Goal: Find specific page/section

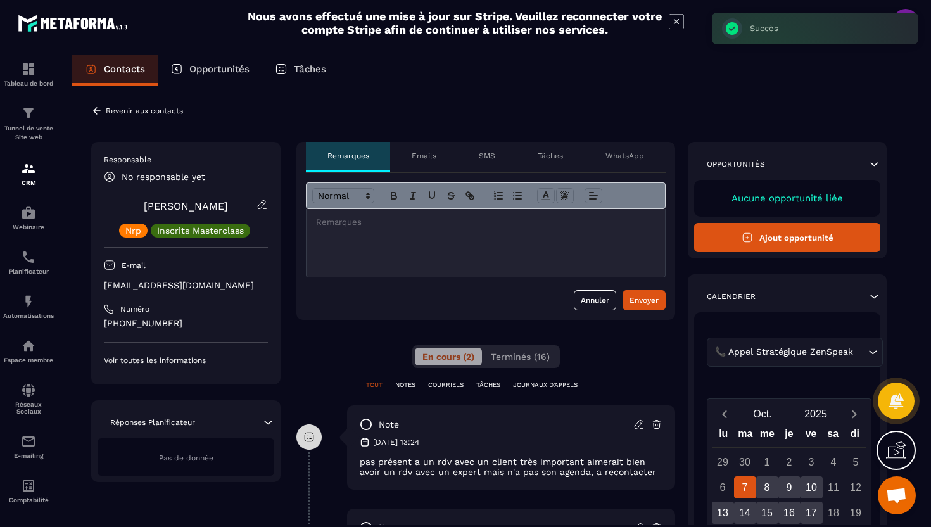
click at [94, 111] on icon at bounding box center [97, 110] width 8 height 7
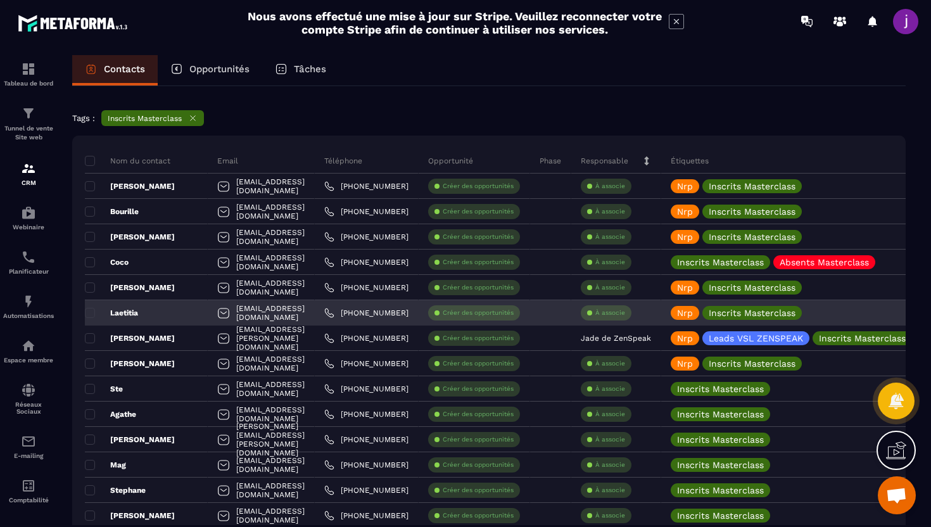
scroll to position [47, 0]
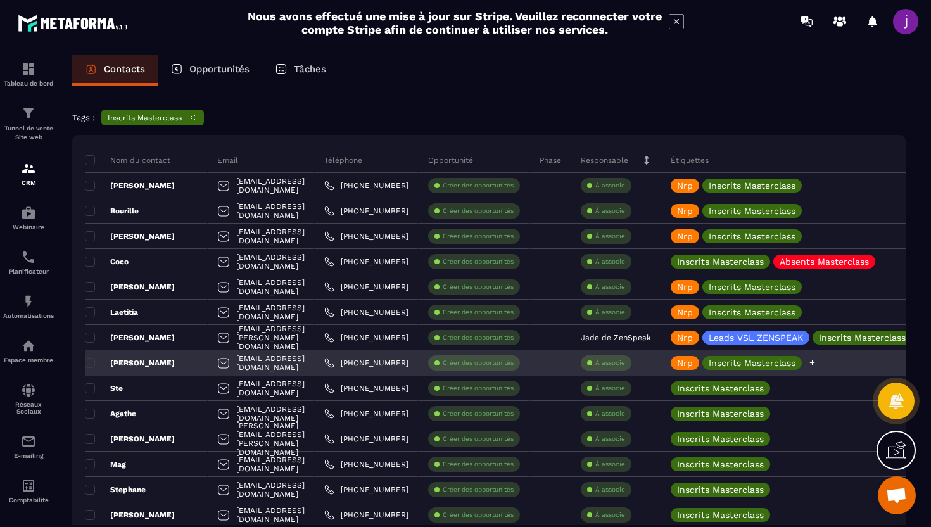
click at [815, 361] on icon at bounding box center [812, 362] width 5 height 5
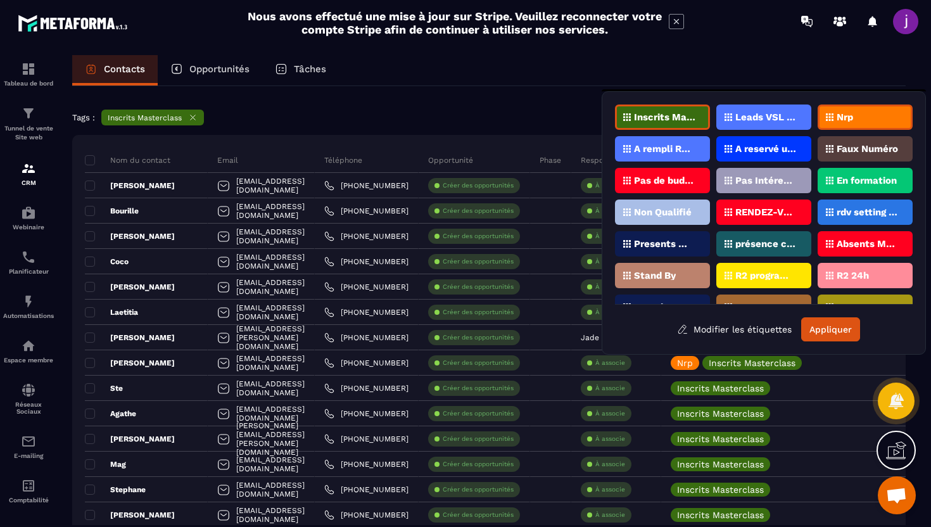
click at [844, 120] on p "Nrp" at bounding box center [844, 117] width 16 height 9
click at [854, 241] on p "Absents Masterclass" at bounding box center [866, 243] width 61 height 9
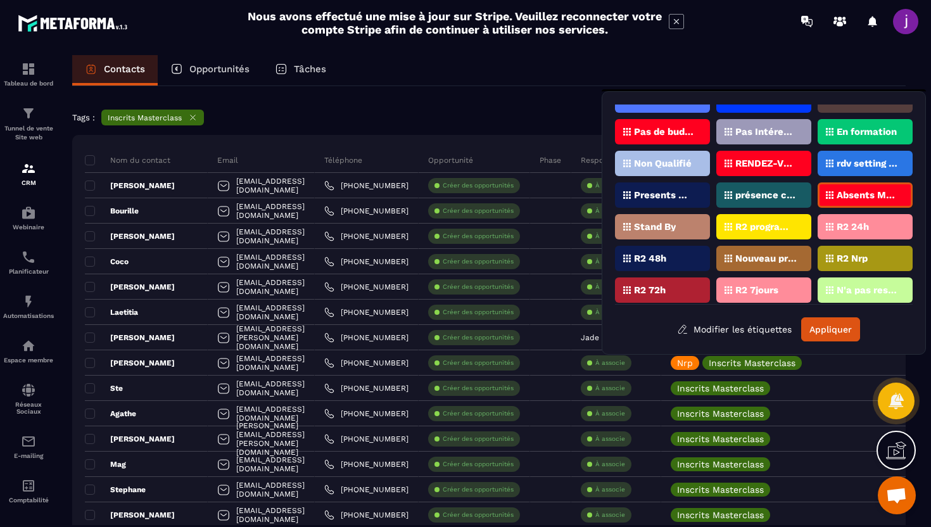
scroll to position [57, 0]
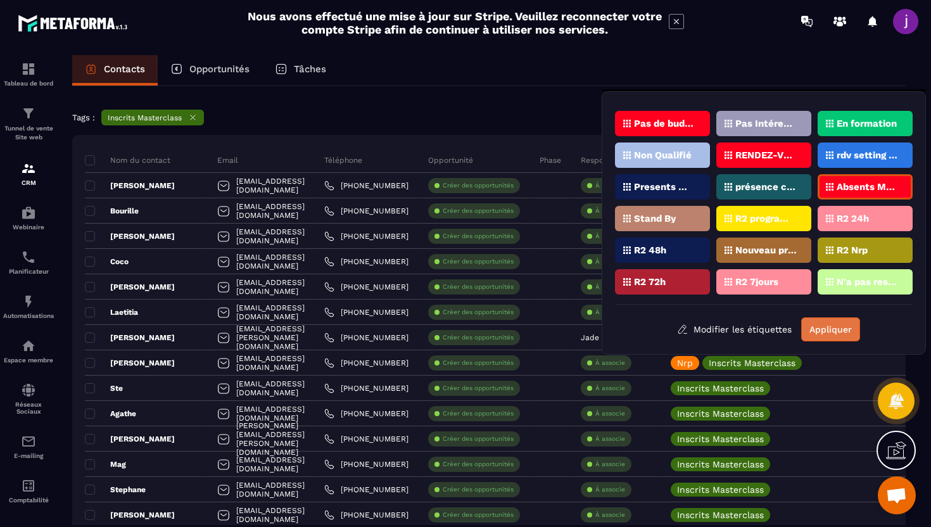
click at [832, 329] on button "Appliquer" at bounding box center [830, 329] width 59 height 24
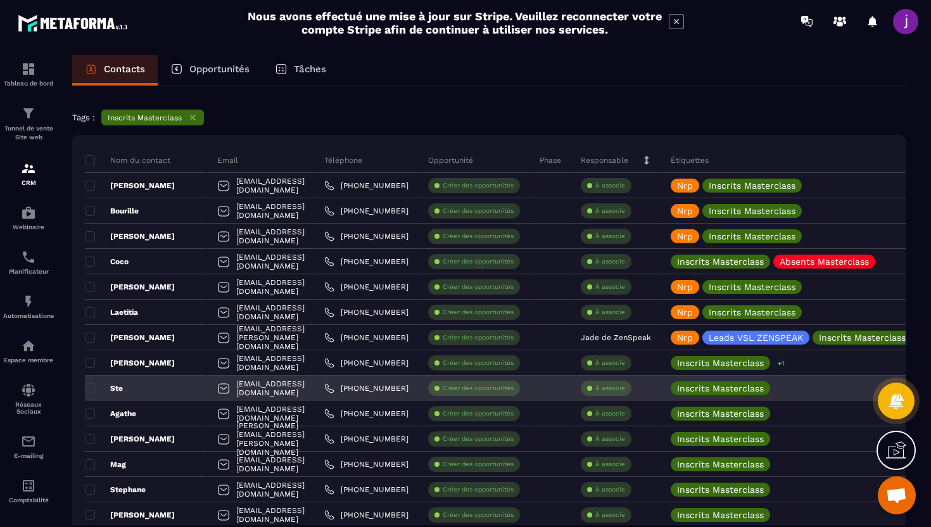
click at [172, 382] on div "Ste" at bounding box center [146, 387] width 123 height 25
